Goal: Leave review/rating: Leave review/rating

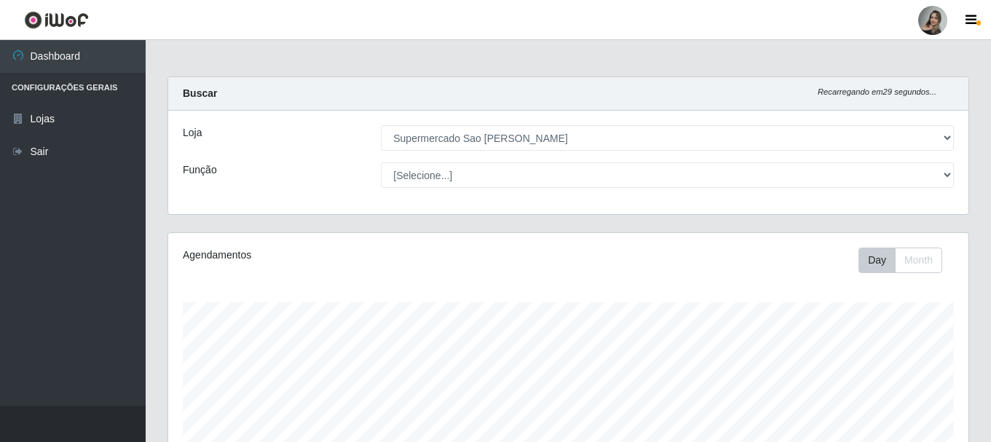
select select "383"
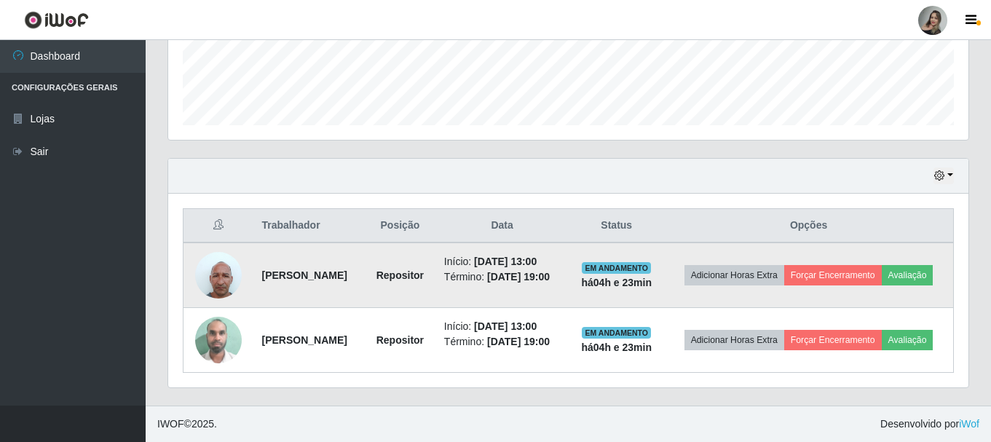
scroll to position [302, 800]
click at [882, 275] on button "Avaliação" at bounding box center [908, 275] width 52 height 20
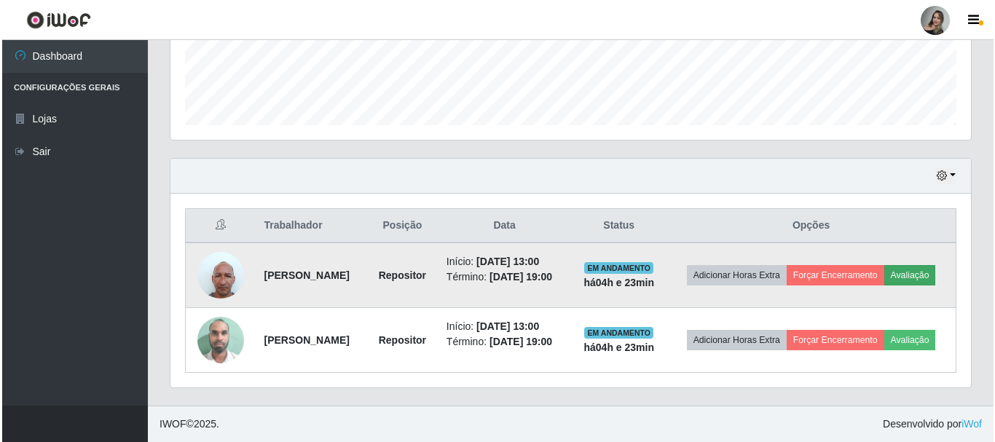
scroll to position [302, 793]
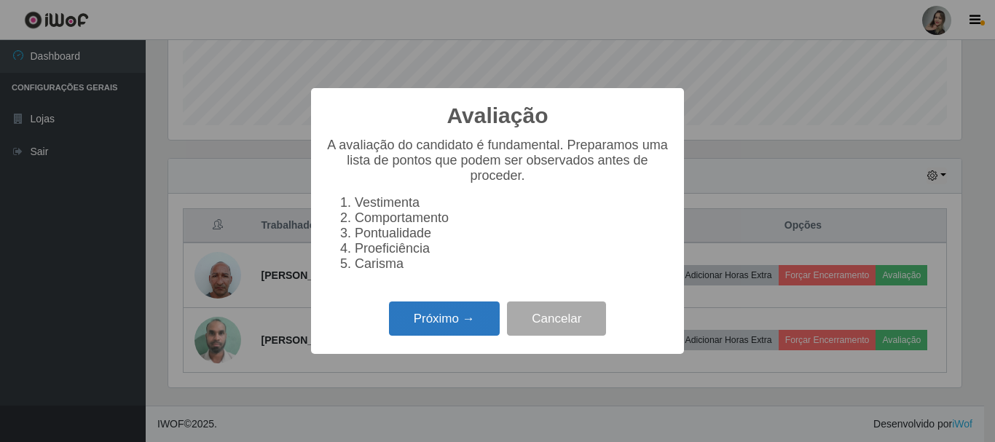
click at [422, 324] on button "Próximo →" at bounding box center [444, 318] width 111 height 34
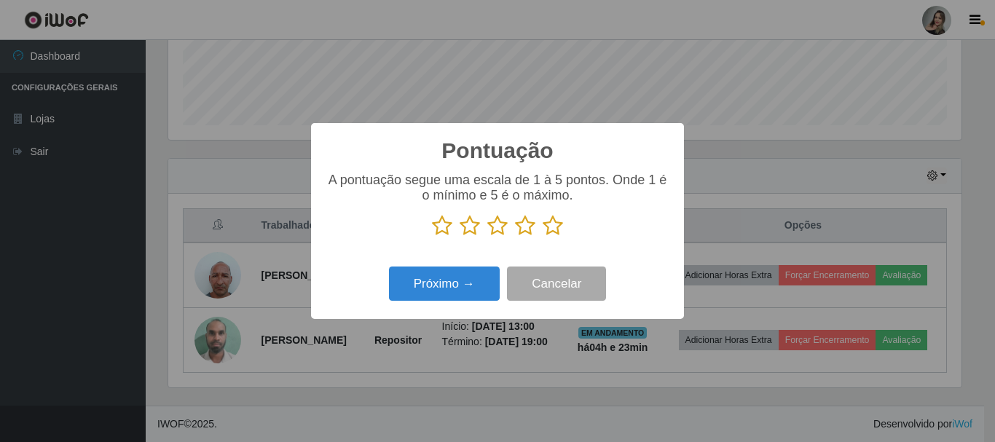
scroll to position [727899, 727409]
click at [465, 229] on icon at bounding box center [469, 226] width 20 height 22
click at [459, 237] on input "radio" at bounding box center [459, 237] width 0 height 0
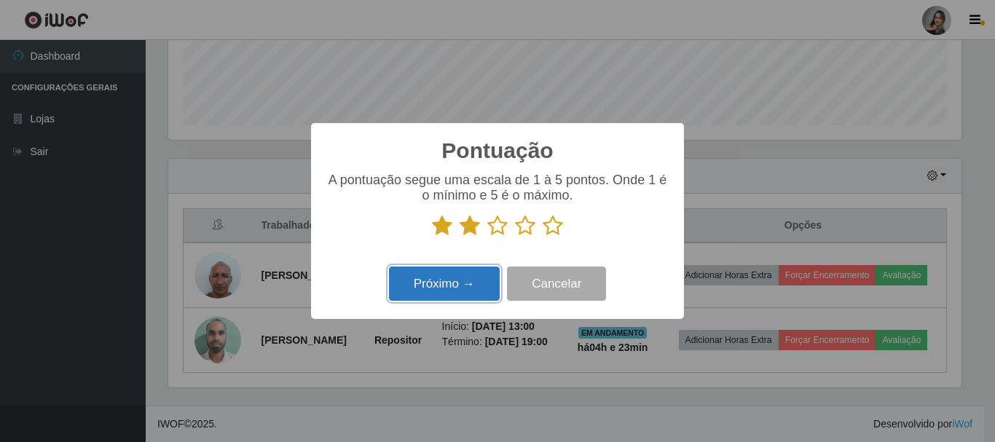
click at [457, 293] on button "Próximo →" at bounding box center [444, 284] width 111 height 34
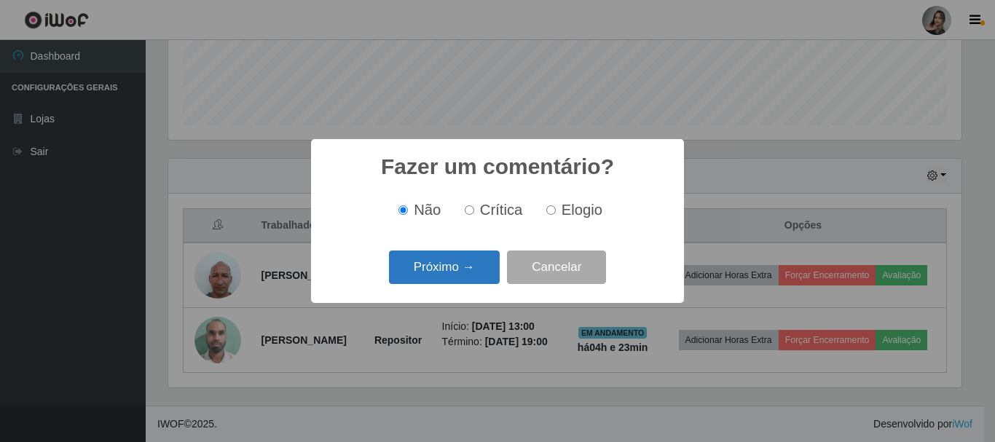
click at [460, 277] on button "Próximo →" at bounding box center [444, 268] width 111 height 34
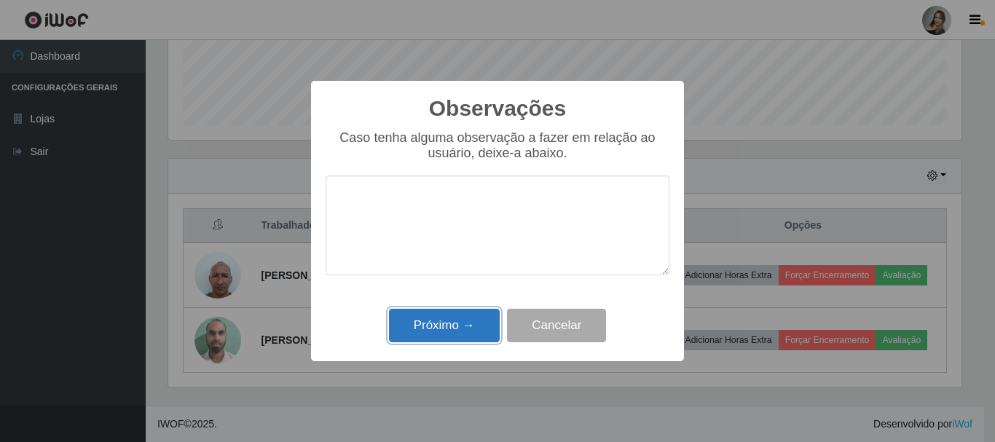
click at [425, 327] on button "Próximo →" at bounding box center [444, 326] width 111 height 34
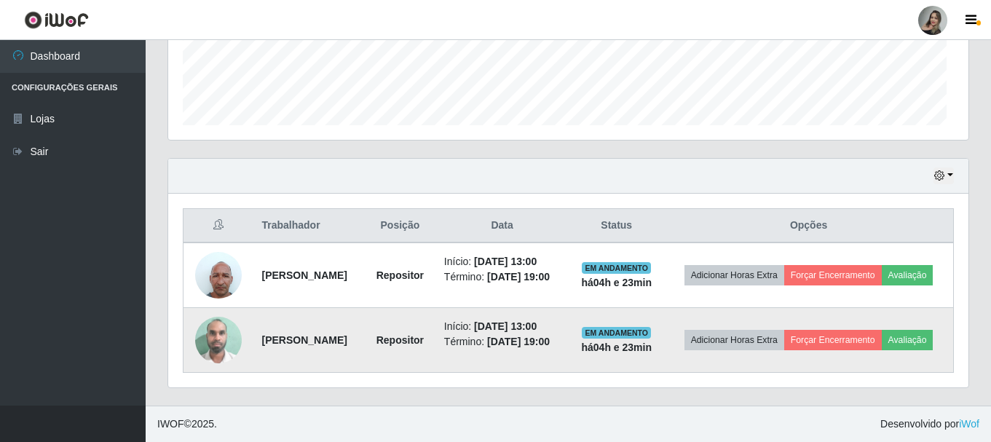
scroll to position [302, 800]
click at [882, 342] on button "Avaliação" at bounding box center [908, 340] width 52 height 20
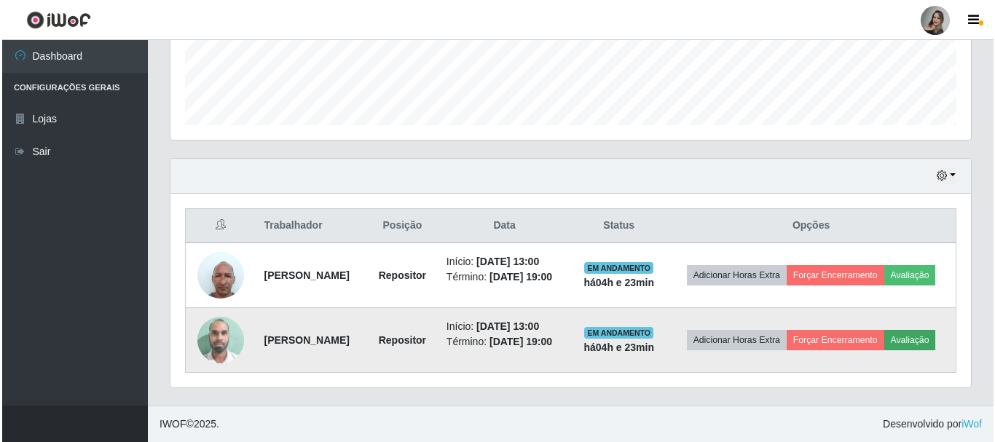
scroll to position [302, 793]
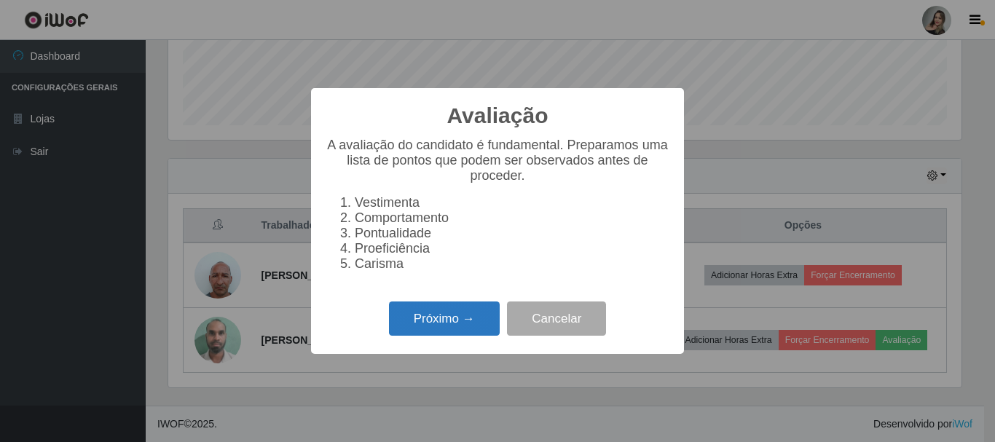
click at [440, 328] on button "Próximo →" at bounding box center [444, 318] width 111 height 34
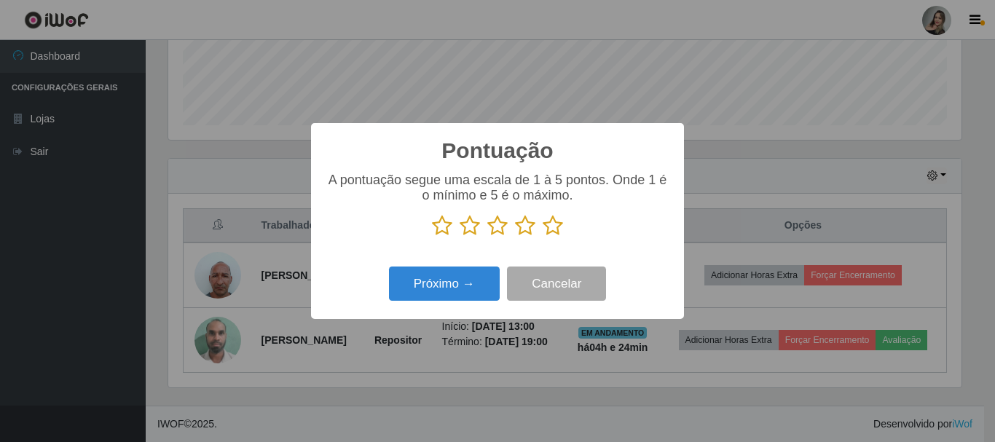
click at [469, 230] on icon at bounding box center [469, 226] width 20 height 22
click at [459, 237] on input "radio" at bounding box center [459, 237] width 0 height 0
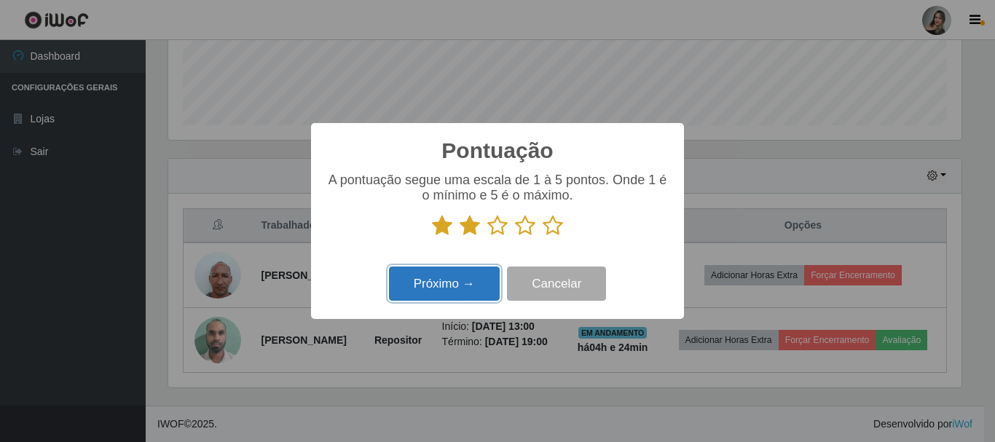
click at [452, 291] on button "Próximo →" at bounding box center [444, 284] width 111 height 34
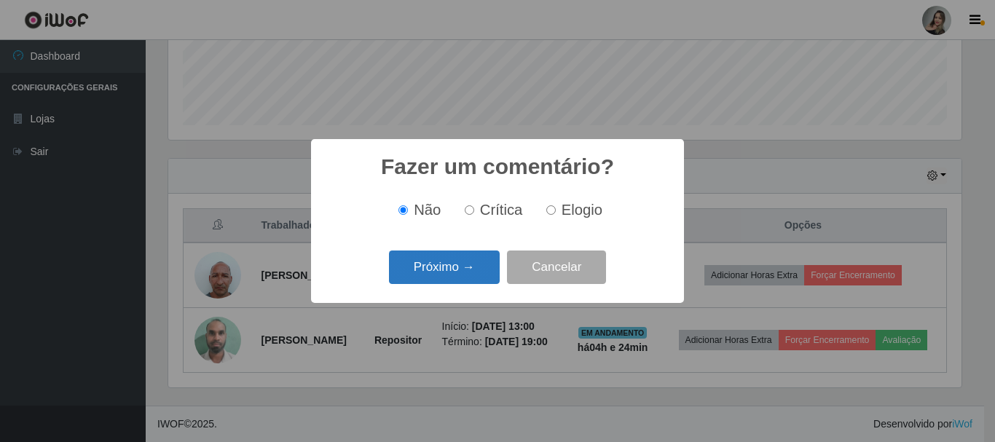
click at [455, 274] on button "Próximo →" at bounding box center [444, 268] width 111 height 34
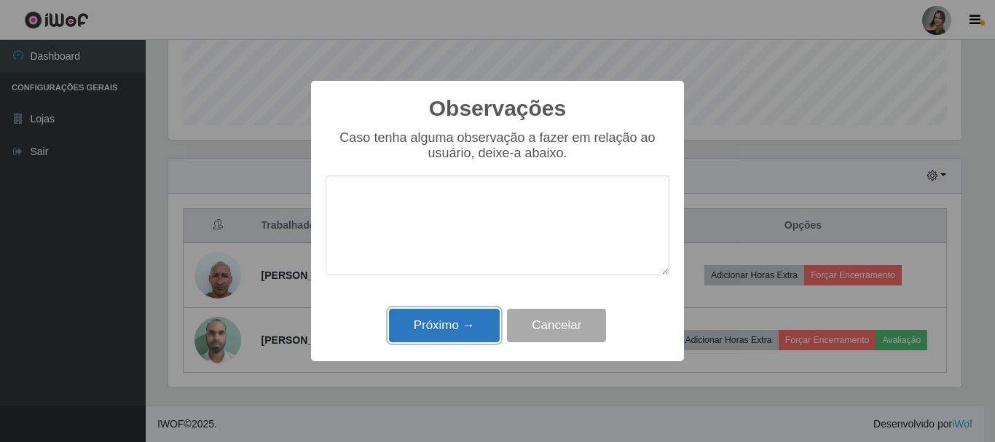
click at [456, 329] on button "Próximo →" at bounding box center [444, 326] width 111 height 34
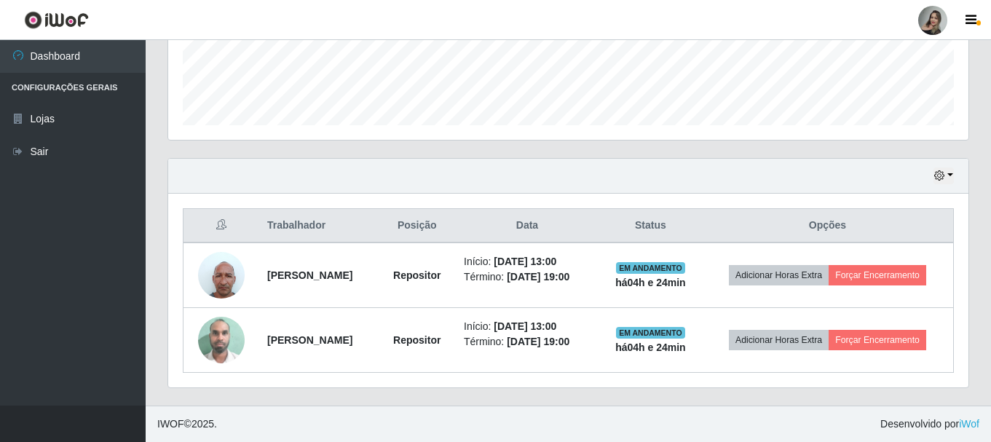
scroll to position [395, 0]
